Goal: Information Seeking & Learning: Check status

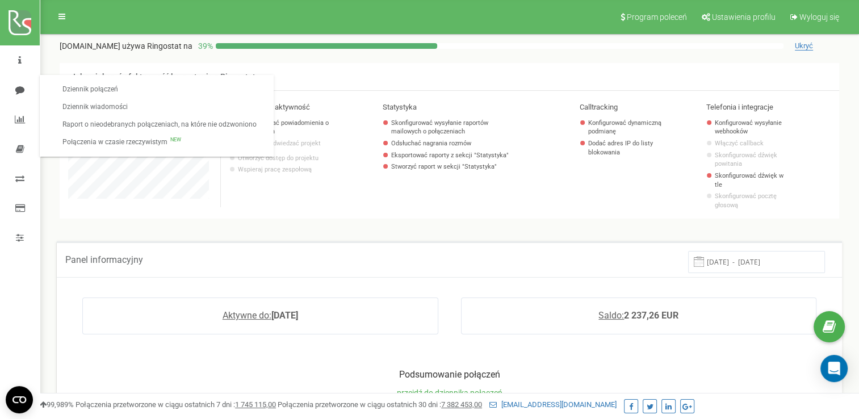
scroll to position [681, 819]
click at [18, 94] on link at bounding box center [20, 90] width 40 height 30
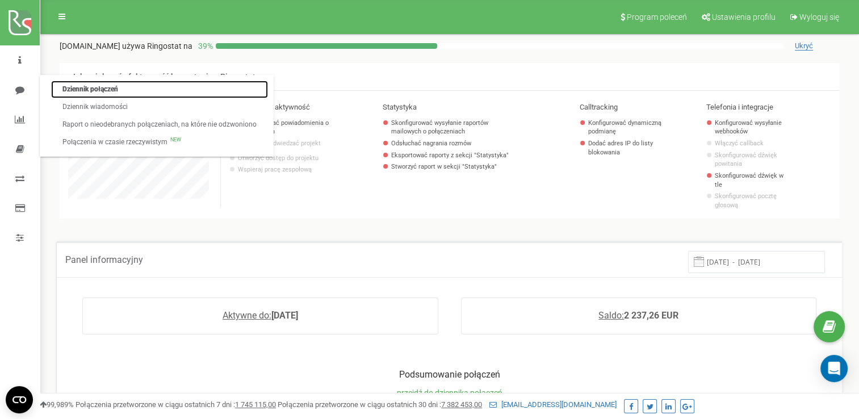
click at [73, 82] on link "Dziennik połączeń" at bounding box center [159, 90] width 217 height 18
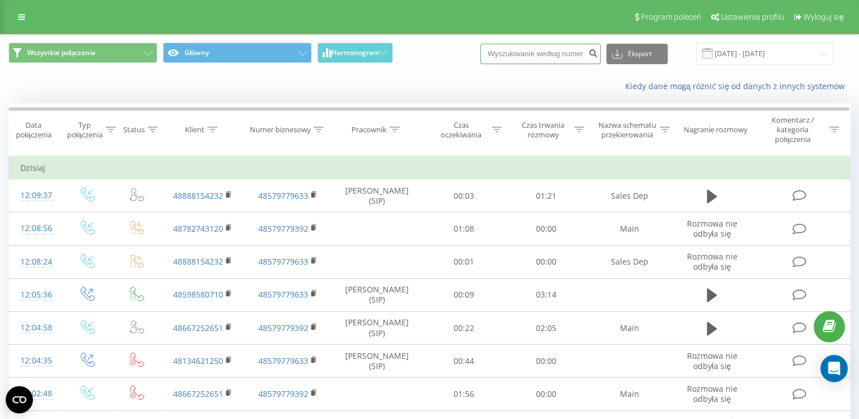
click at [557, 52] on input at bounding box center [540, 54] width 120 height 20
paste input "669973252"
type input "669973252"
click at [598, 52] on icon "submit" at bounding box center [593, 51] width 10 height 7
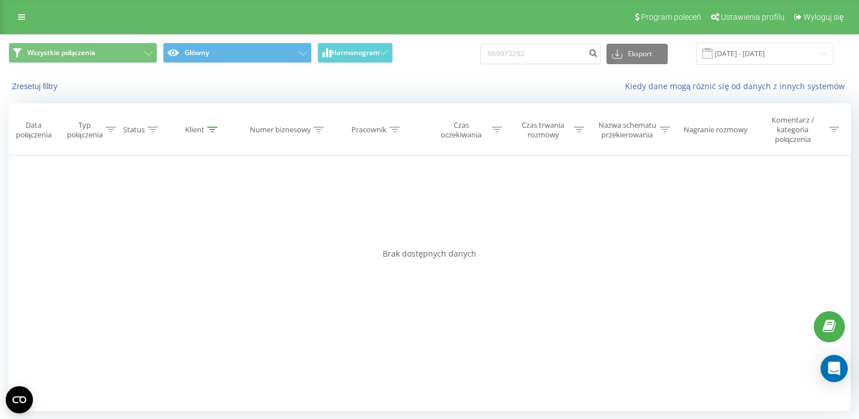
scroll to position [1, 0]
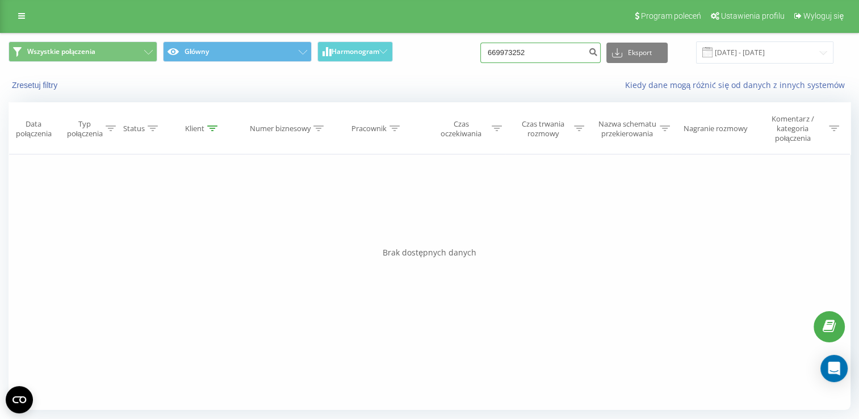
drag, startPoint x: 558, startPoint y: 53, endPoint x: 492, endPoint y: 52, distance: 65.3
click at [492, 52] on div "Wszystkie połączenia Główny Harmonogram 669973252 Eksport .csv .xls .xlsx [DATE…" at bounding box center [430, 52] width 842 height 22
paste input "530264559"
type input "530264559"
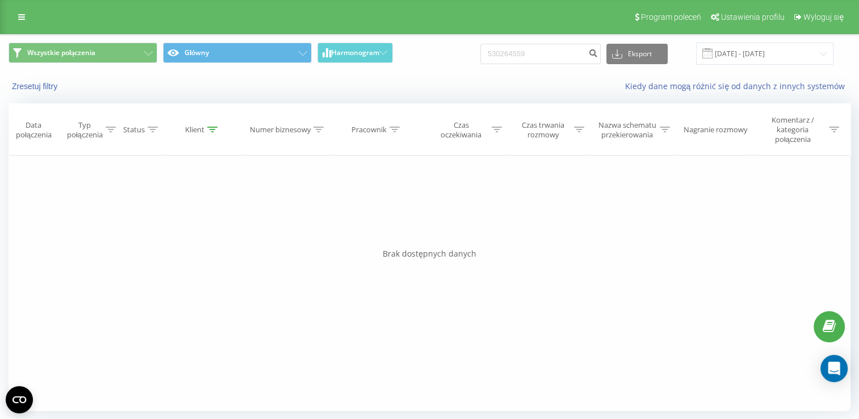
scroll to position [1, 0]
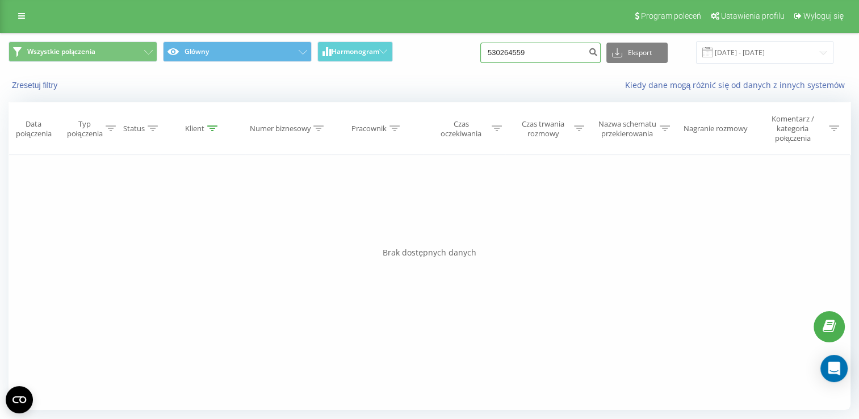
drag, startPoint x: 579, startPoint y: 49, endPoint x: 482, endPoint y: 64, distance: 98.2
click at [480, 65] on div "Wszystkie połączenia Główny Harmonogram 530264559 Eksport .csv .xls .xlsx 22.06…" at bounding box center [430, 53] width 858 height 38
paste input "724731132"
type input "724731132"
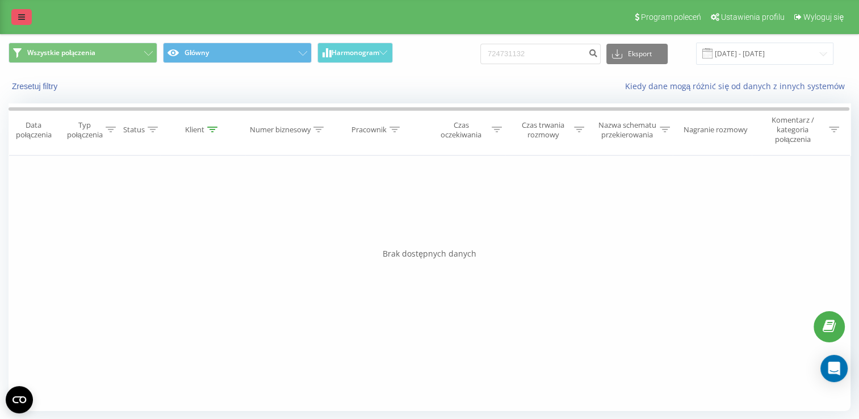
click at [16, 25] on div "Program poleceń Ustawienia profilu Wyloguj się" at bounding box center [429, 17] width 859 height 34
click at [20, 19] on icon at bounding box center [21, 17] width 7 height 8
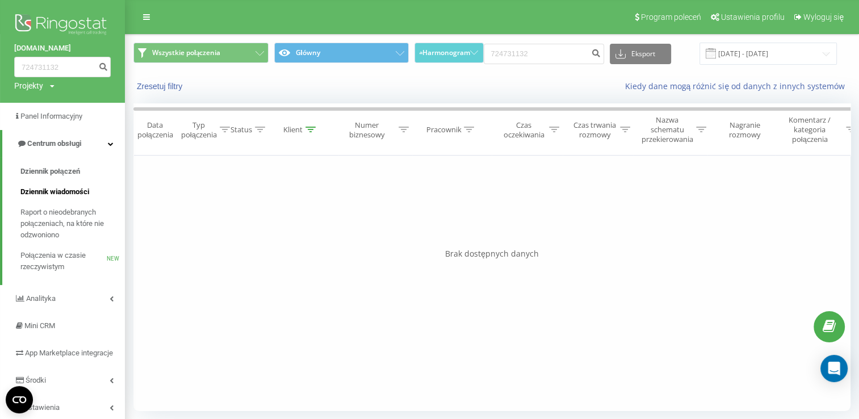
click at [59, 189] on span "Dziennik wiadomości" at bounding box center [54, 191] width 69 height 11
click at [57, 260] on span "Połączenia w czasie rzeczywistym" at bounding box center [63, 261] width 86 height 23
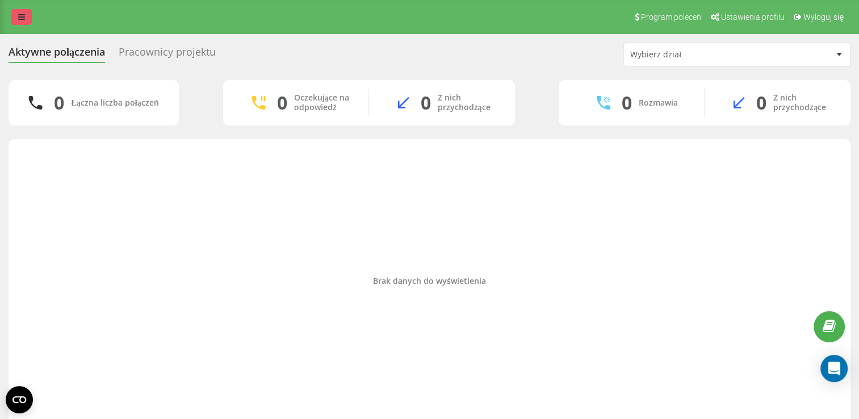
click at [22, 15] on icon at bounding box center [21, 17] width 7 height 8
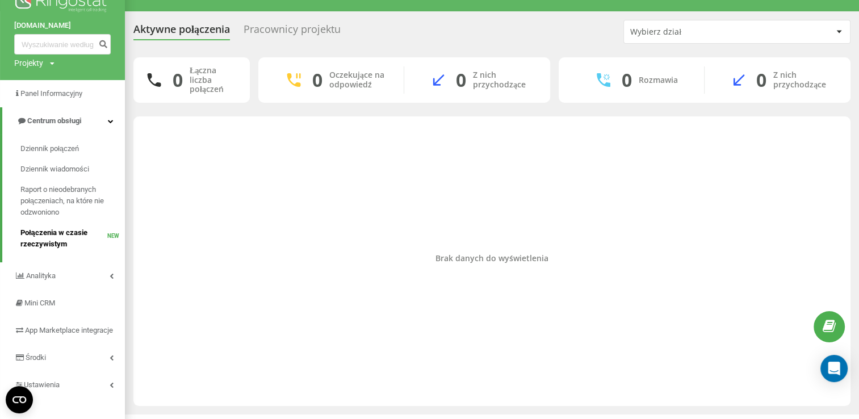
scroll to position [41, 0]
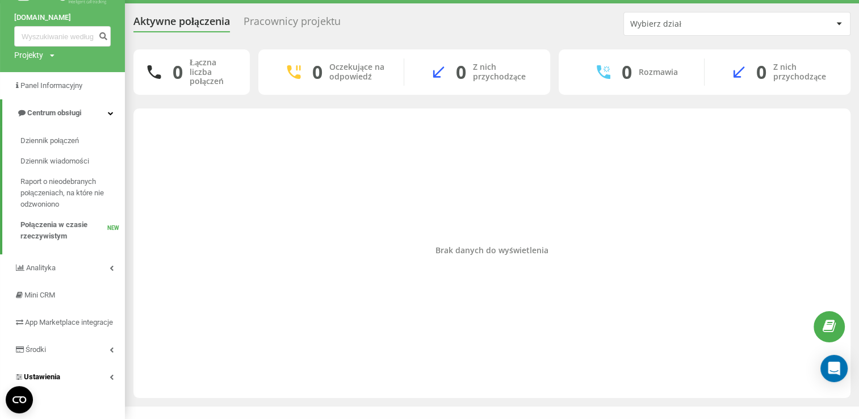
click at [35, 380] on span "Ustawienia" at bounding box center [42, 377] width 36 height 9
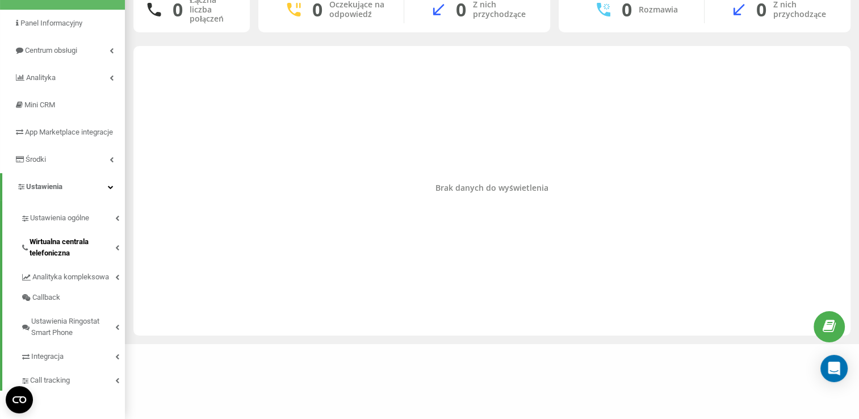
scroll to position [104, 0]
click at [75, 235] on link "Wirtualna centrala telefoniczna" at bounding box center [72, 245] width 104 height 35
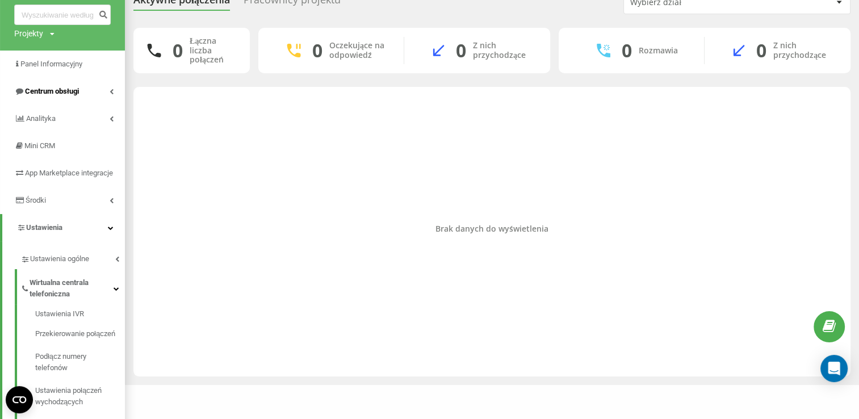
scroll to position [0, 0]
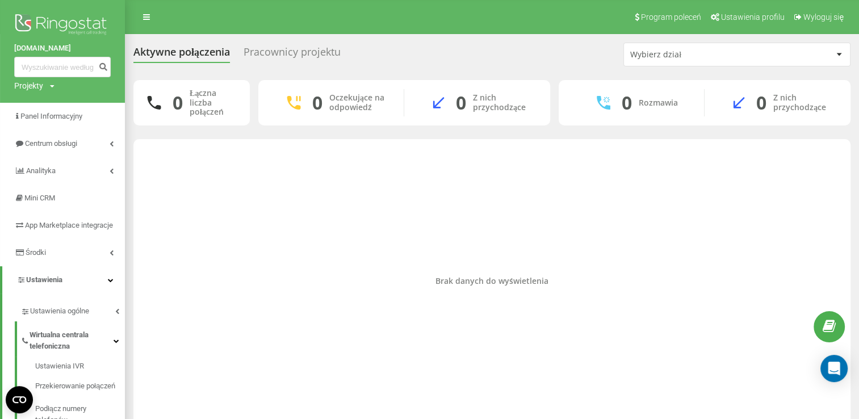
click at [61, 23] on img at bounding box center [62, 25] width 97 height 28
